Goal: Task Accomplishment & Management: Manage account settings

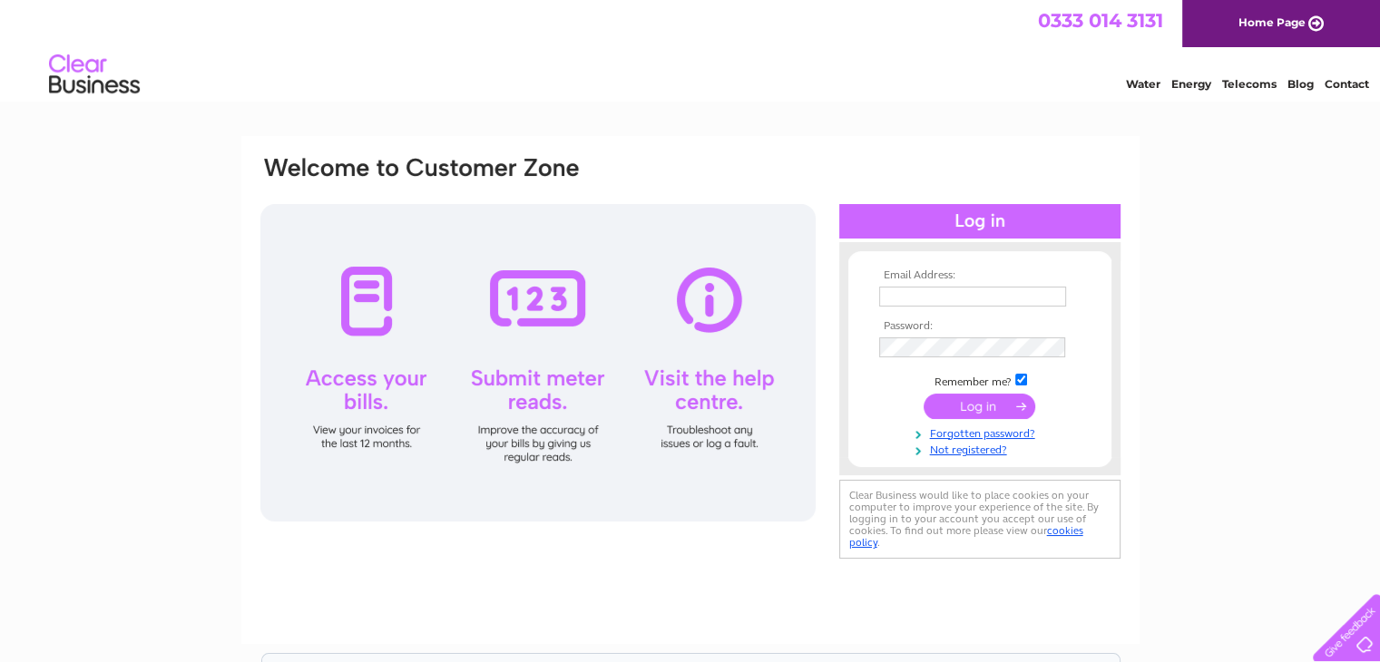
type input "[EMAIL_ADDRESS][DOMAIN_NAME]"
click at [971, 404] on input "submit" at bounding box center [980, 406] width 112 height 25
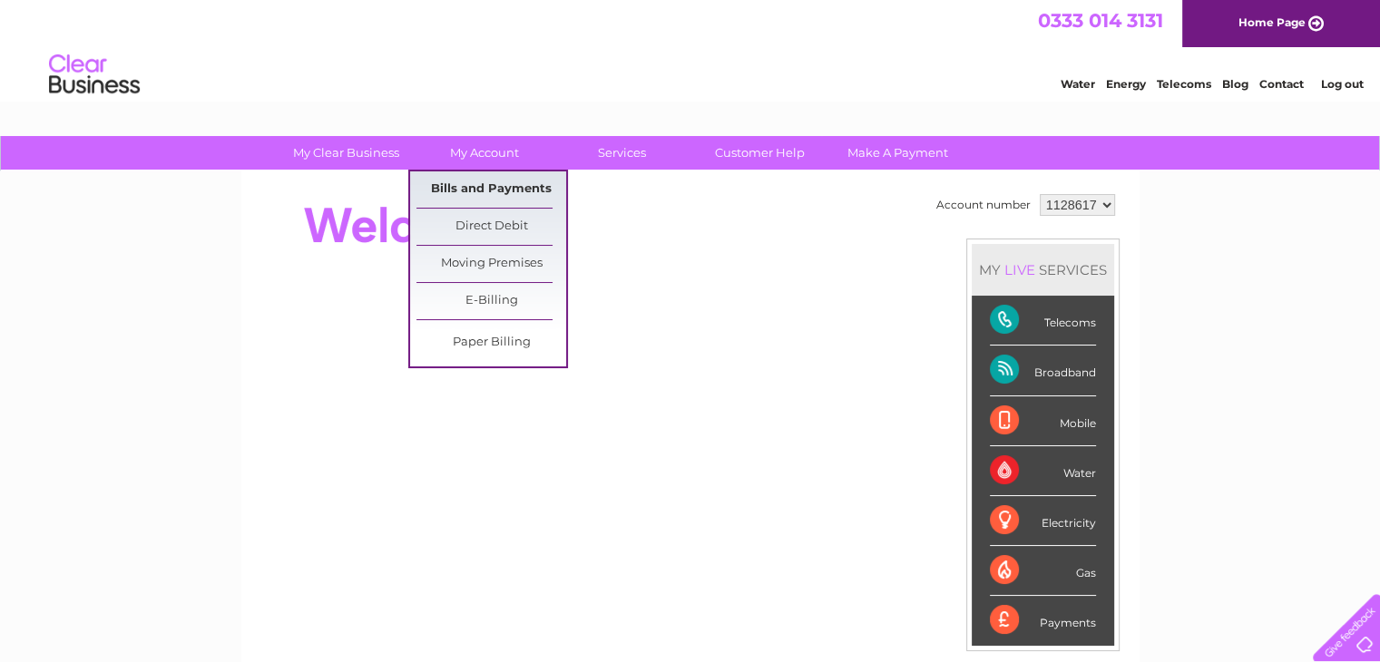
click at [485, 194] on link "Bills and Payments" at bounding box center [492, 190] width 150 height 36
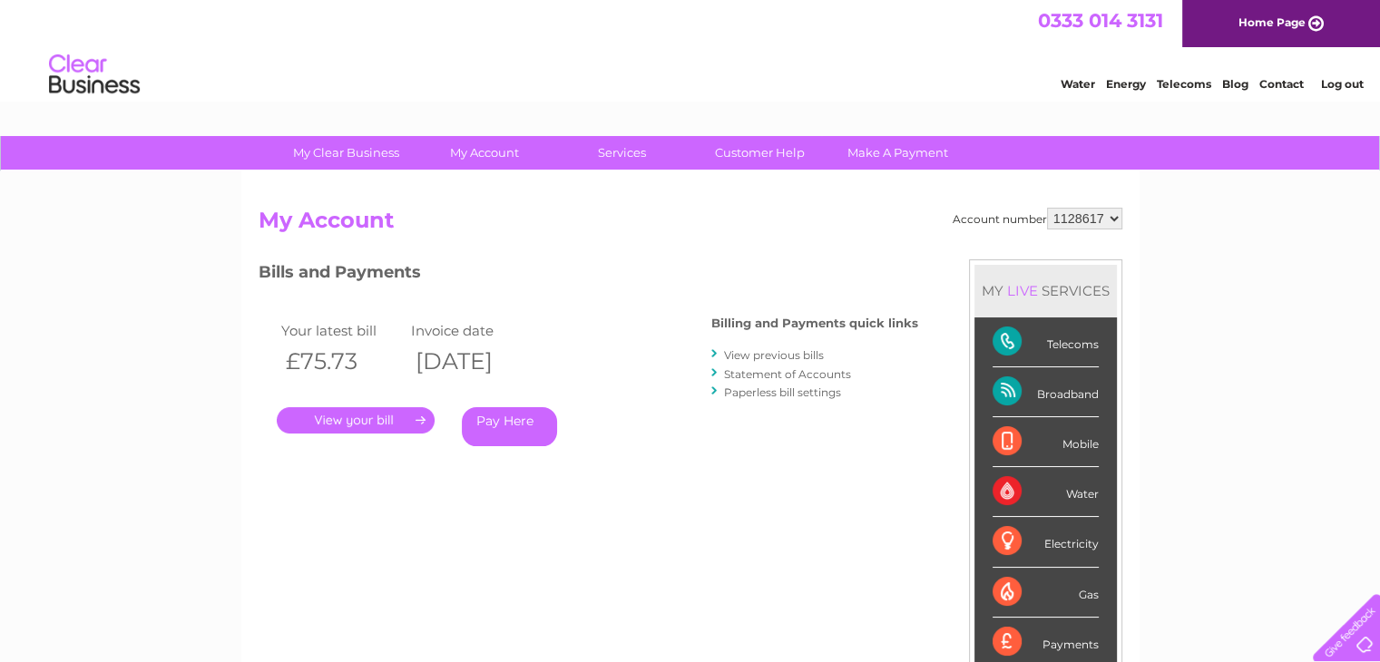
click at [359, 423] on link "." at bounding box center [356, 420] width 158 height 26
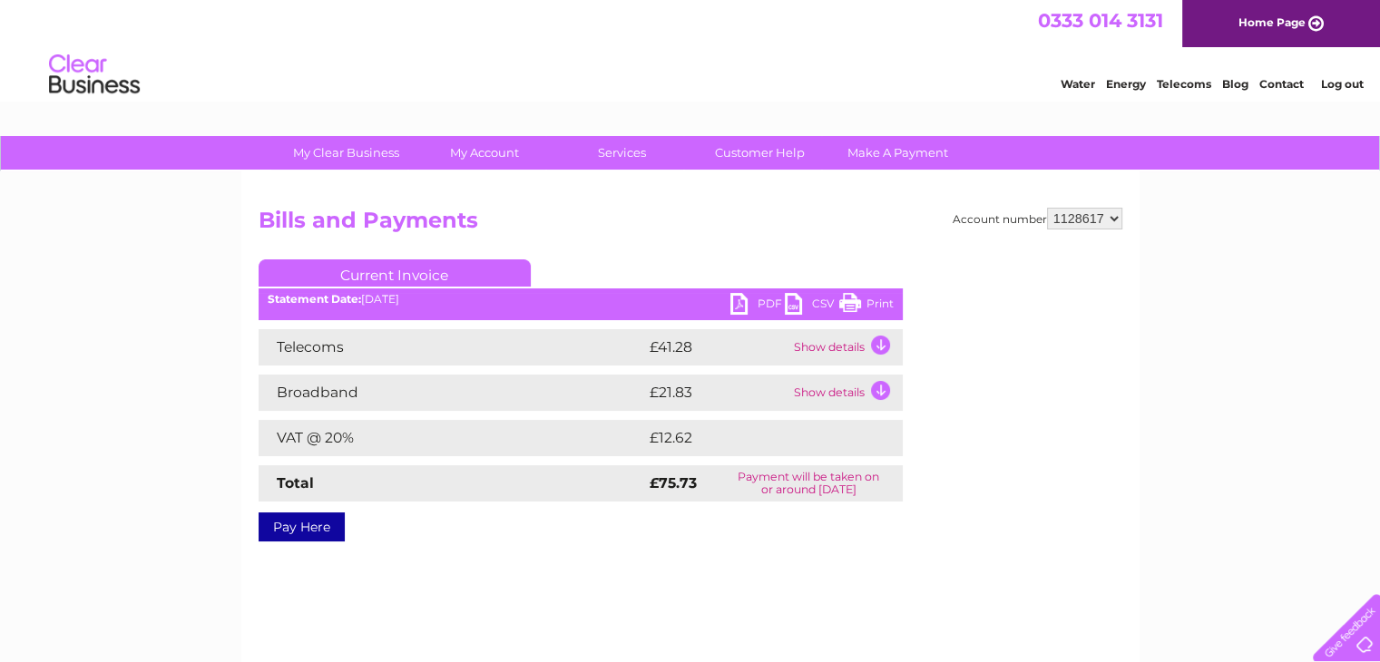
click at [746, 307] on link "PDF" at bounding box center [758, 306] width 54 height 26
